Goal: Task Accomplishment & Management: Manage account settings

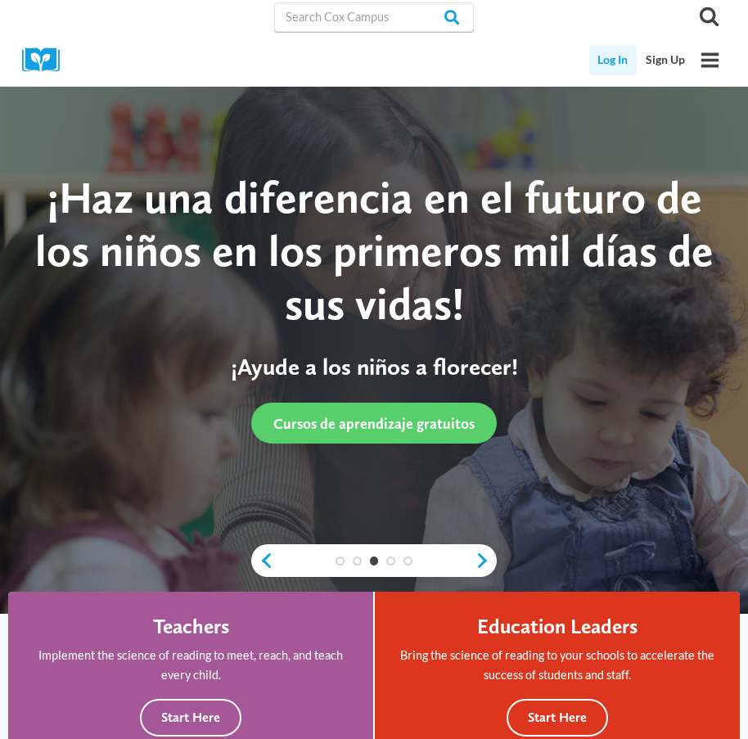
click at [593, 58] on link "Log In" at bounding box center [613, 60] width 48 height 30
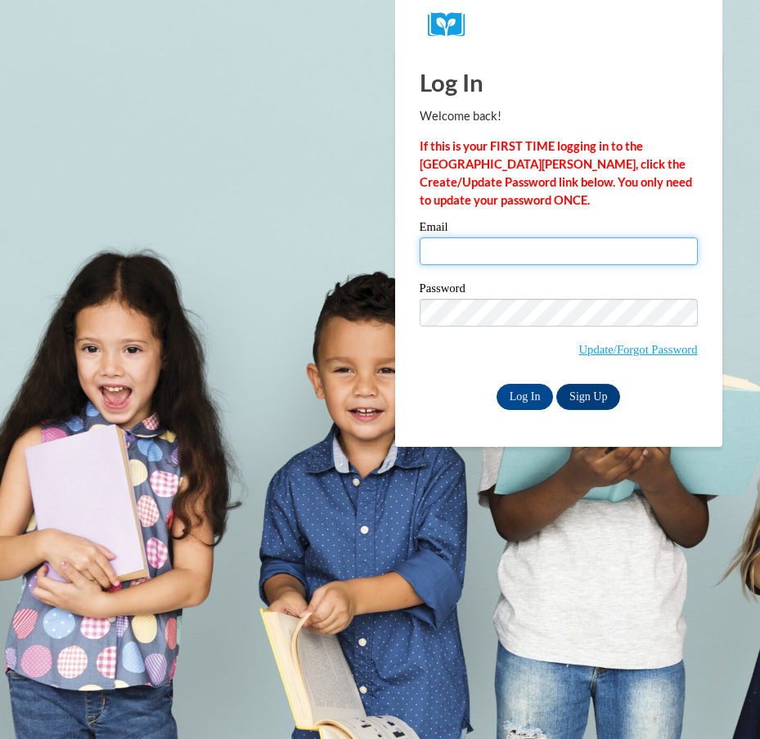
click at [463, 246] on input "Email" at bounding box center [559, 251] width 278 height 28
type input "sbzssj13@gmail.com"
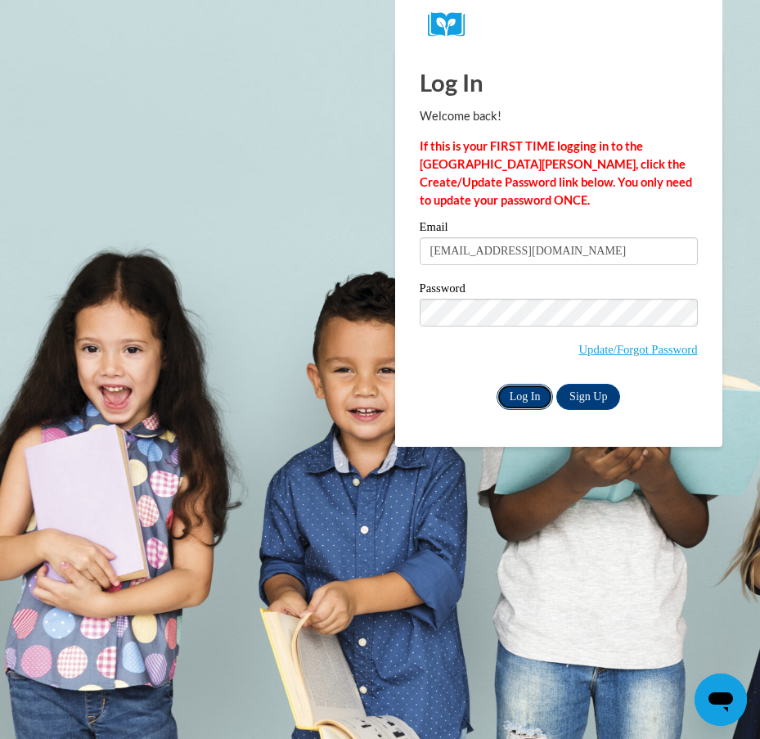
click at [520, 390] on input "Log In" at bounding box center [525, 397] width 57 height 26
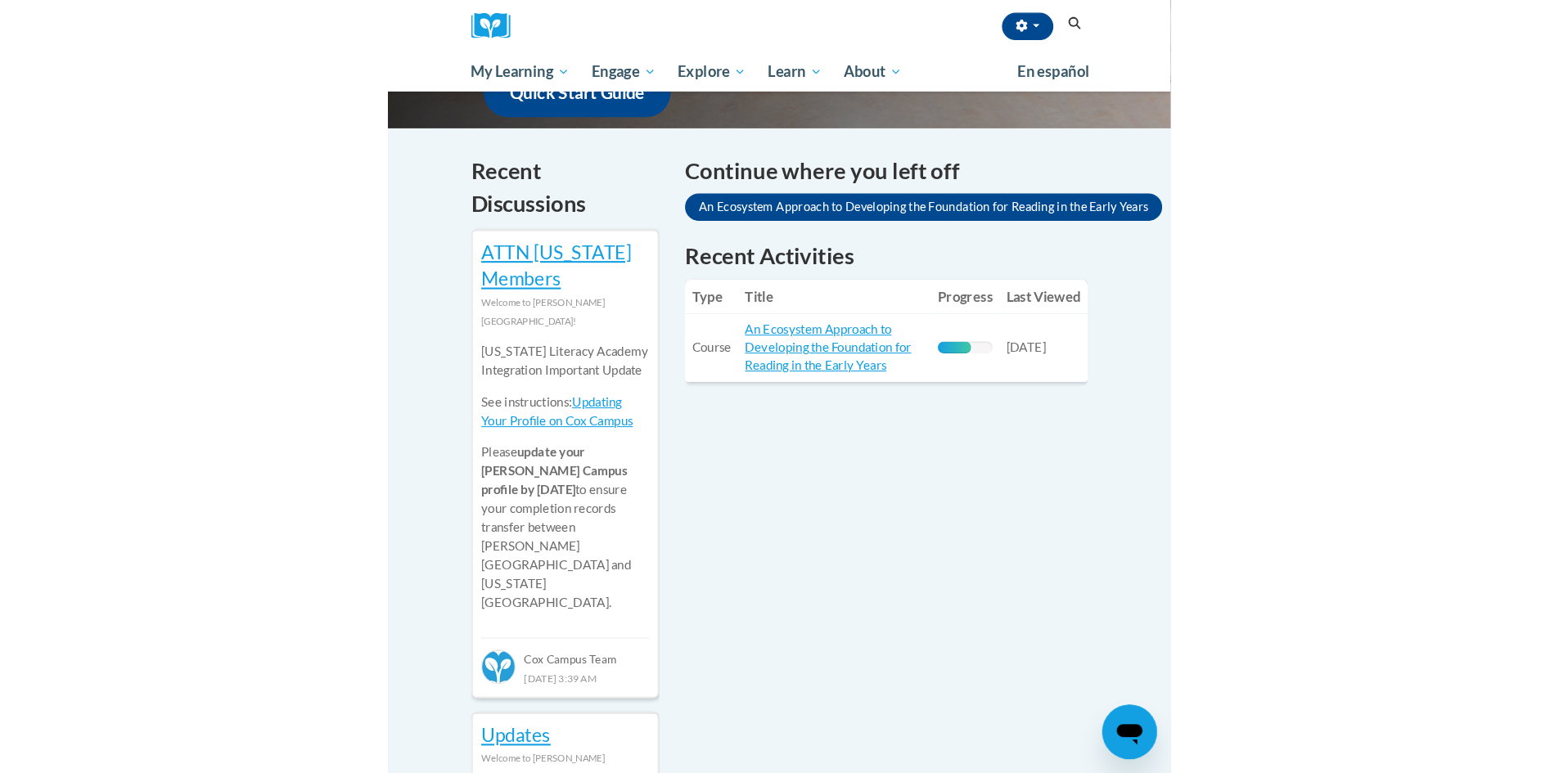
scroll to position [452, 0]
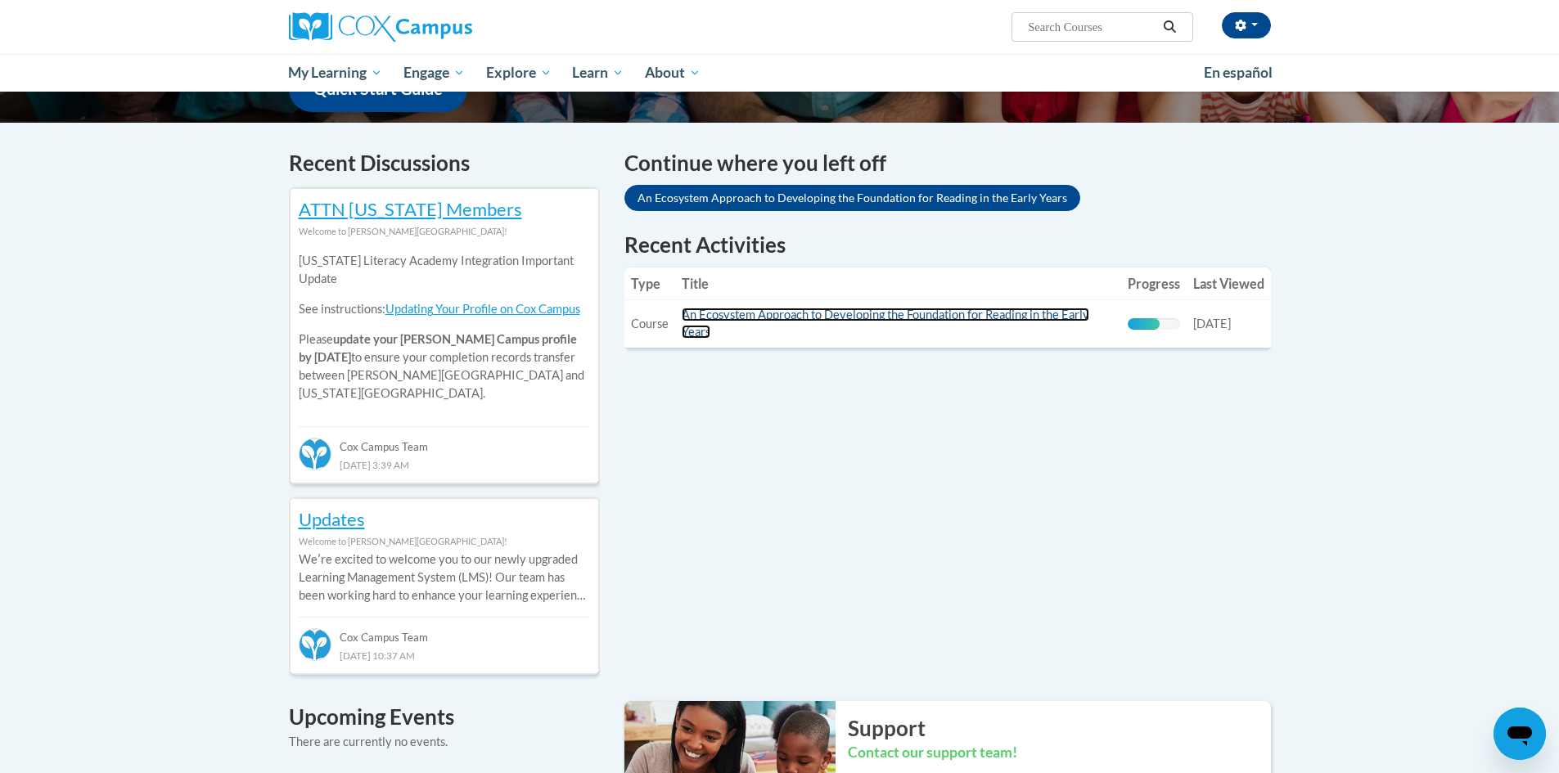
click at [747, 309] on link "An Ecosystem Approach to Developing the Foundation for Reading in the Early Yea…" at bounding box center [886, 323] width 408 height 31
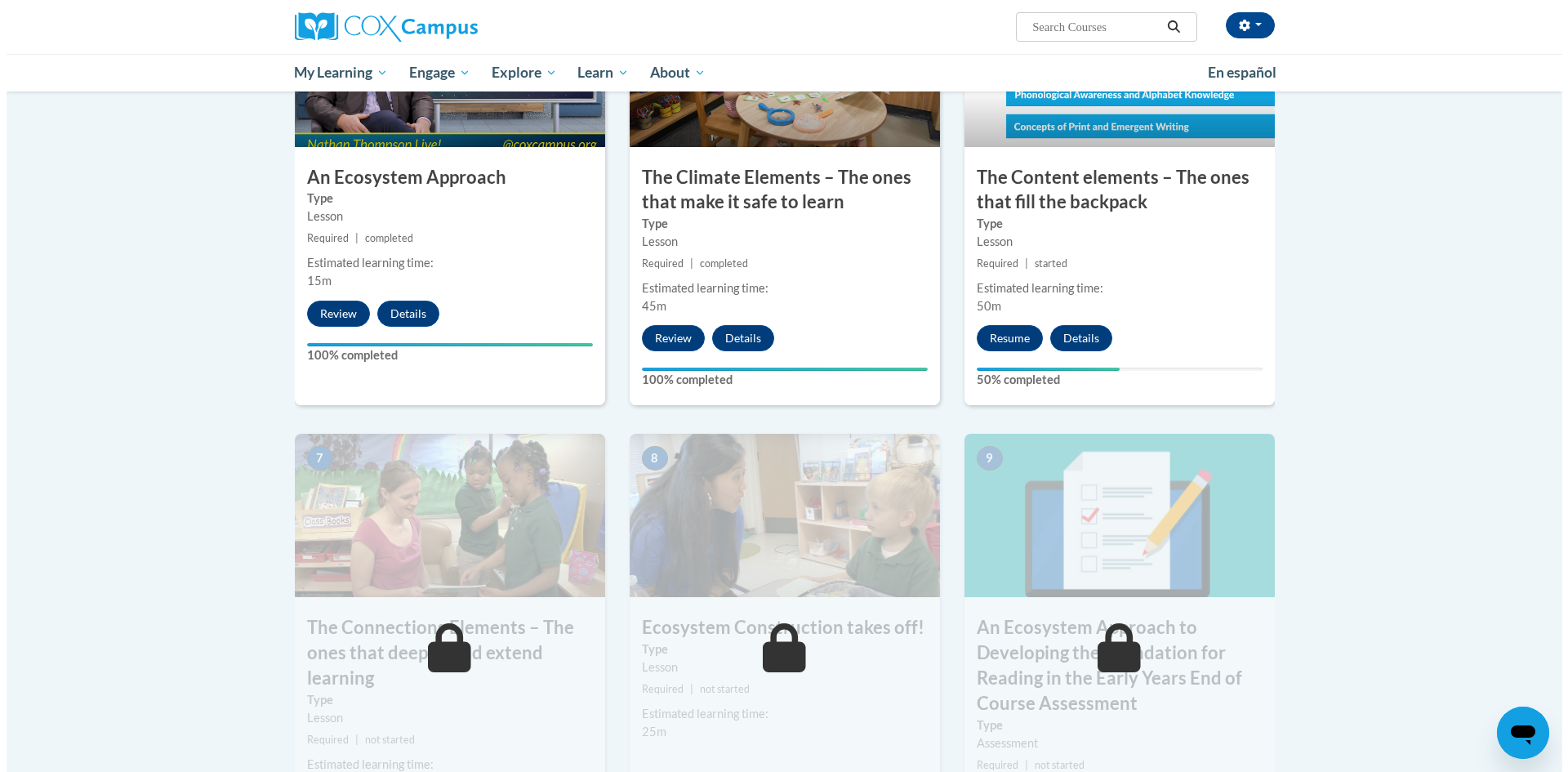
scroll to position [899, 0]
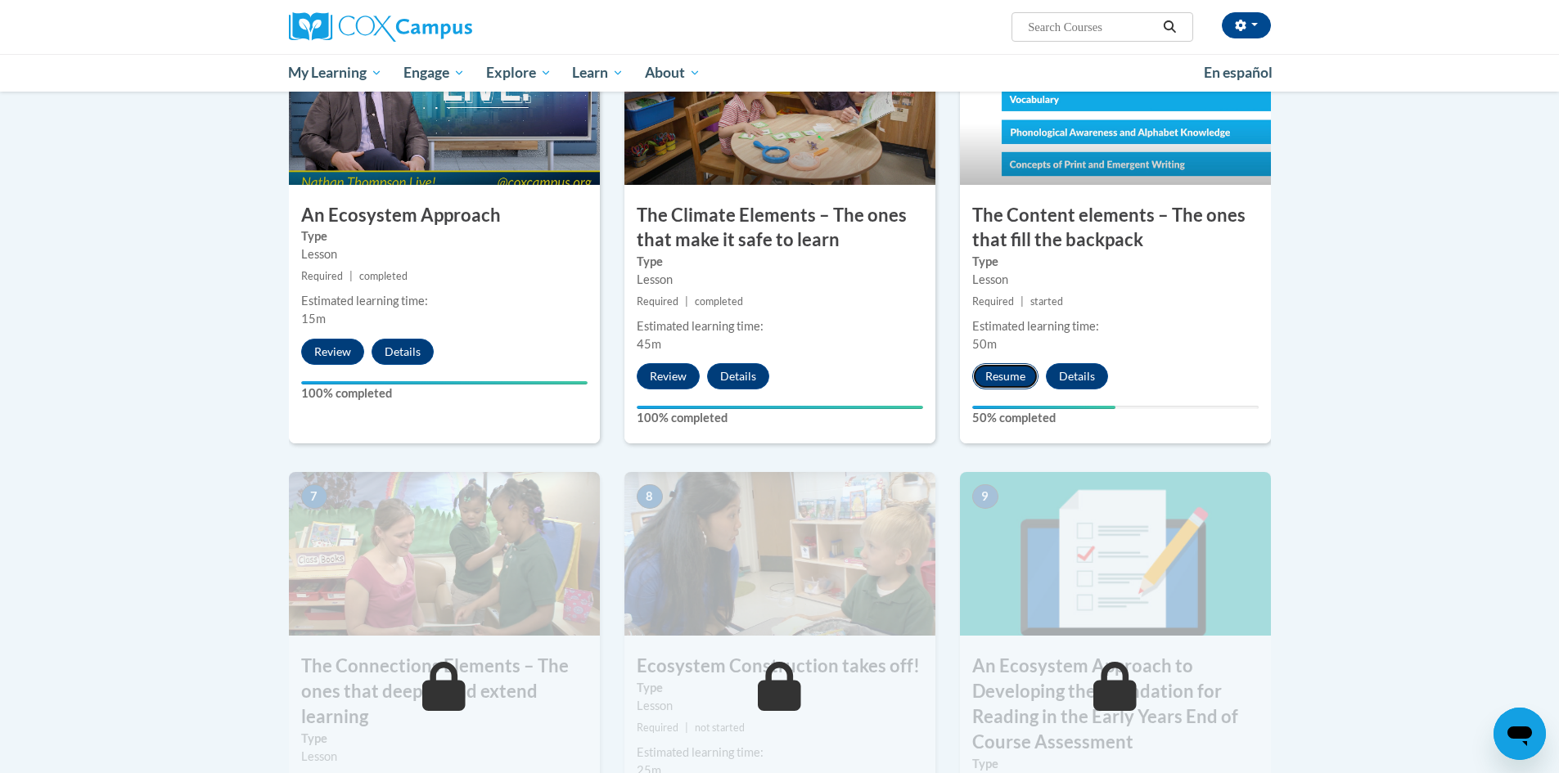
click at [1009, 380] on button "Resume" at bounding box center [1005, 376] width 66 height 26
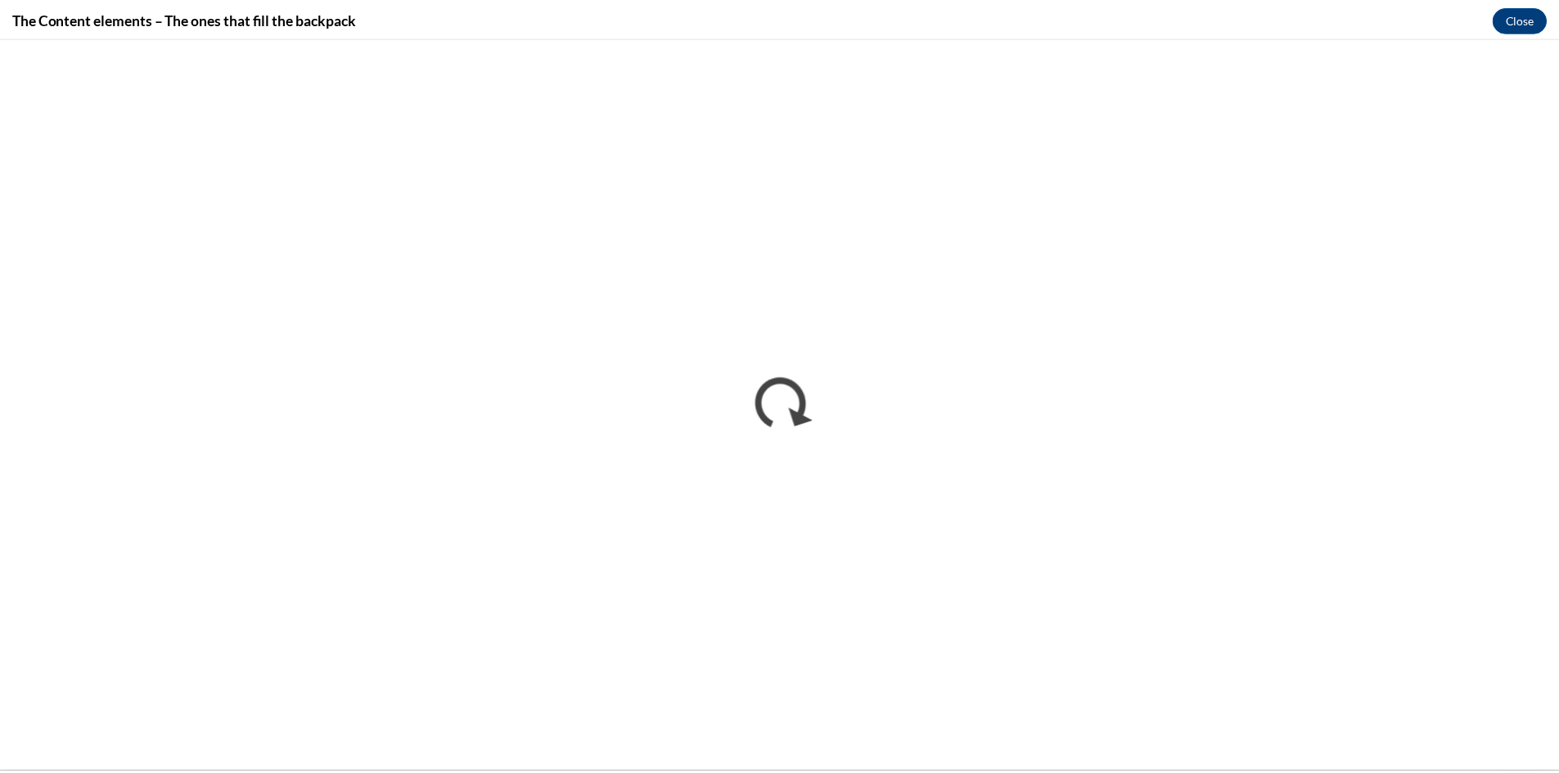
scroll to position [0, 0]
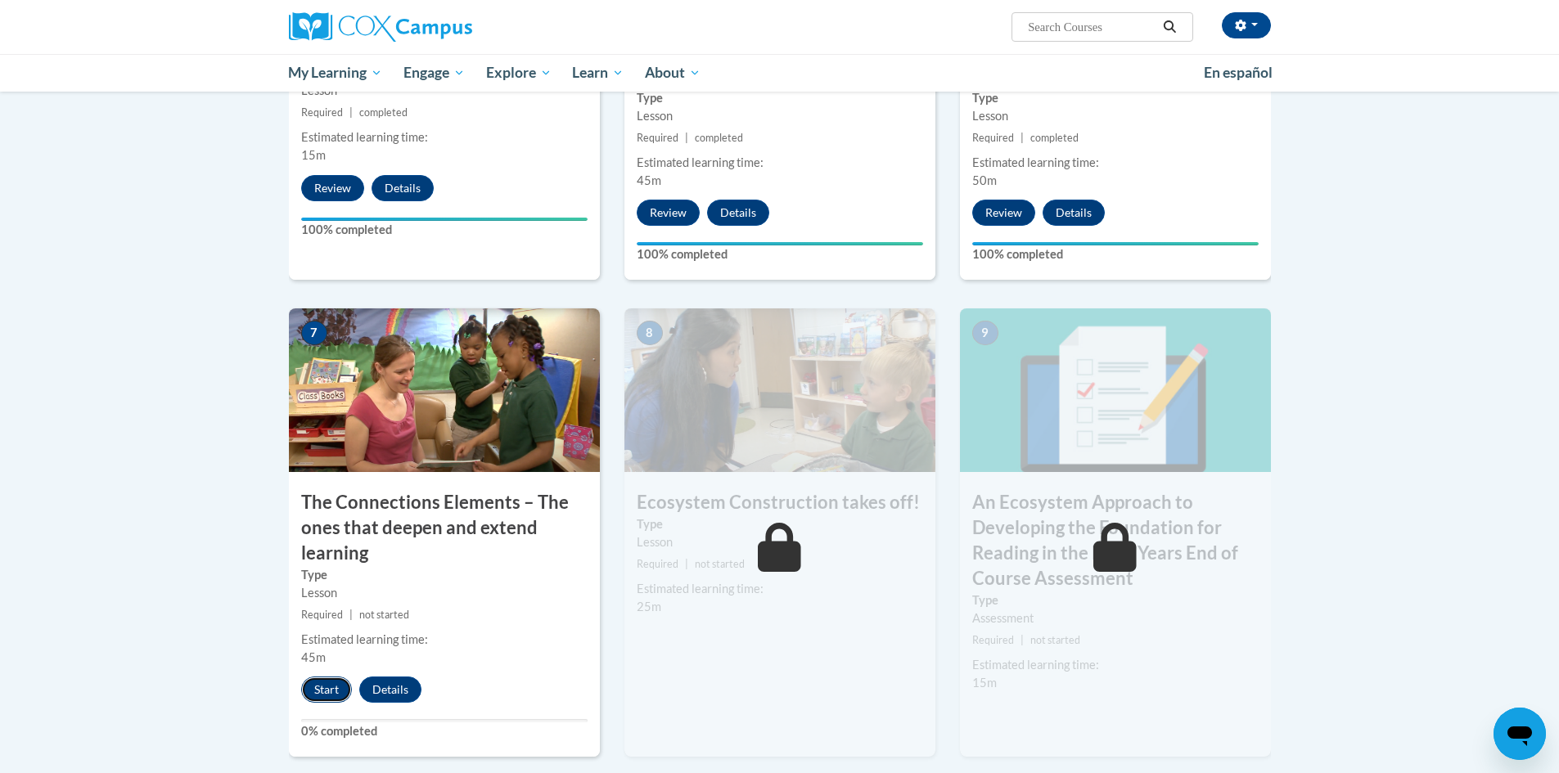
click at [322, 696] on button "Start" at bounding box center [326, 690] width 51 height 26
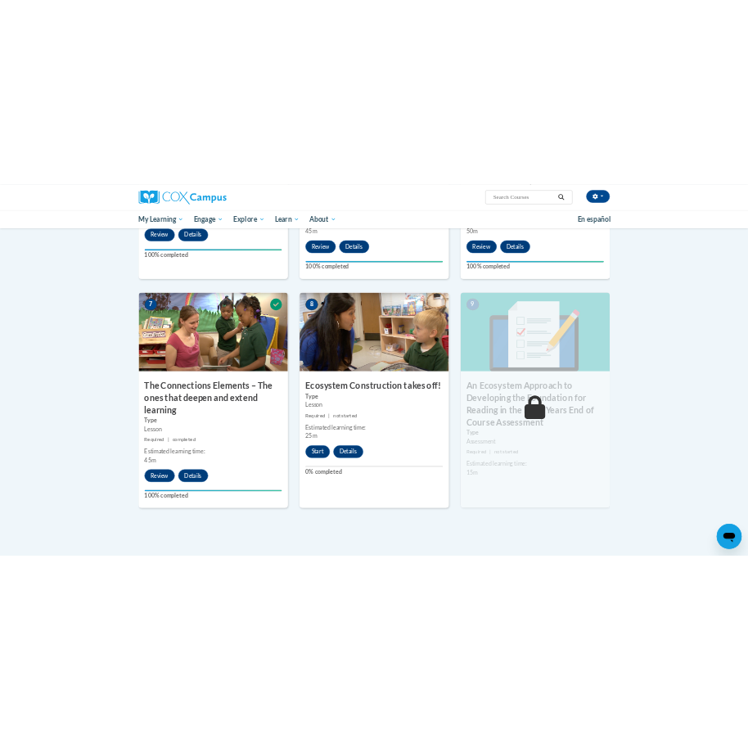
scroll to position [1064, 0]
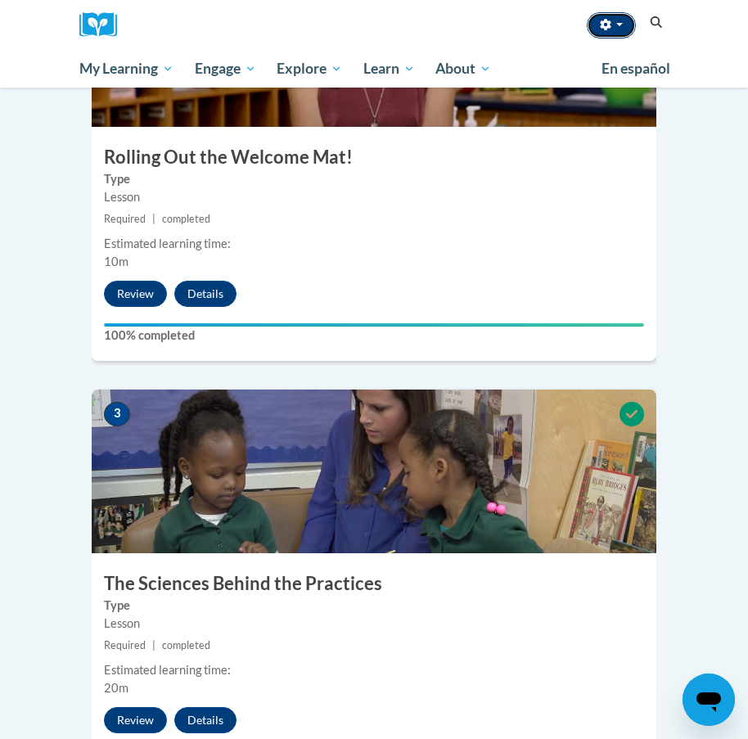
click at [621, 29] on button "button" at bounding box center [611, 25] width 49 height 26
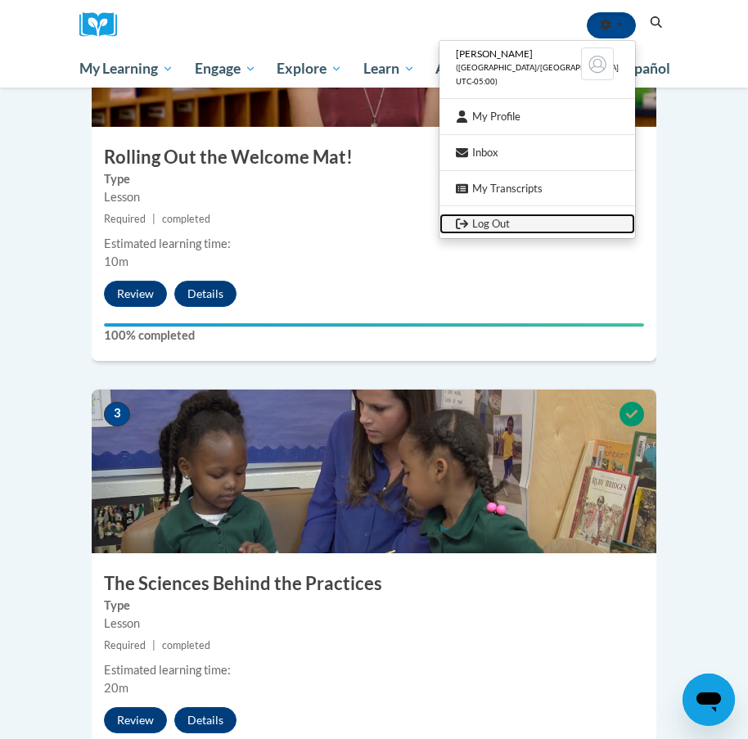
click at [520, 223] on link "Log Out" at bounding box center [537, 224] width 196 height 20
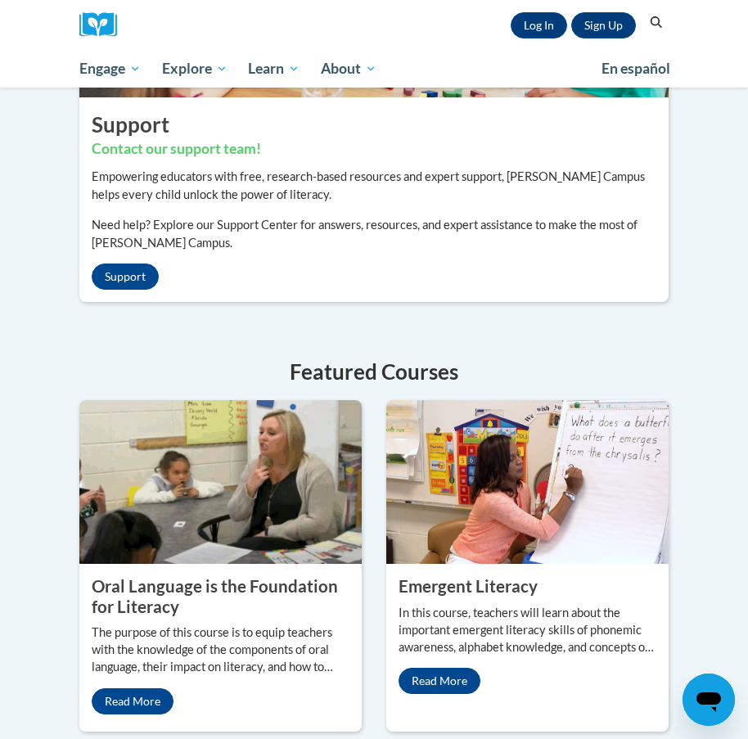
scroll to position [655, 0]
